Goal: Navigation & Orientation: Find specific page/section

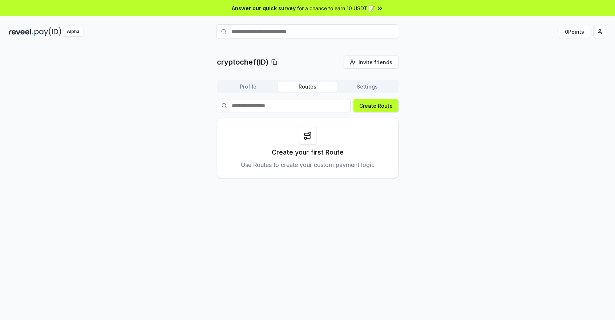
click at [318, 9] on span "for a chance to earn 10 USDT 📝" at bounding box center [336, 8] width 78 height 8
click at [358, 34] on input "text" at bounding box center [308, 31] width 182 height 15
